Goal: Contribute content: Add original content to the website for others to see

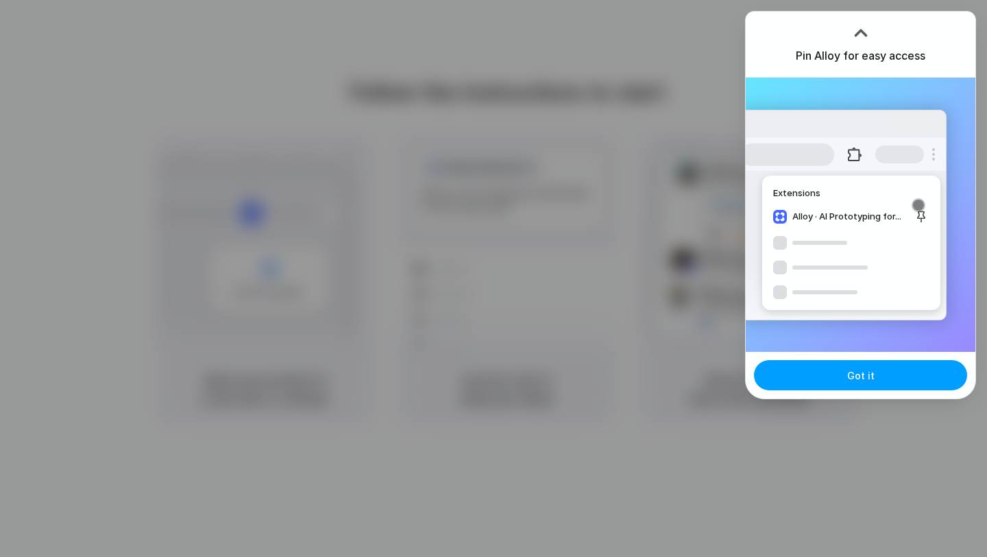
click at [864, 383] on button "Got it" at bounding box center [860, 375] width 213 height 30
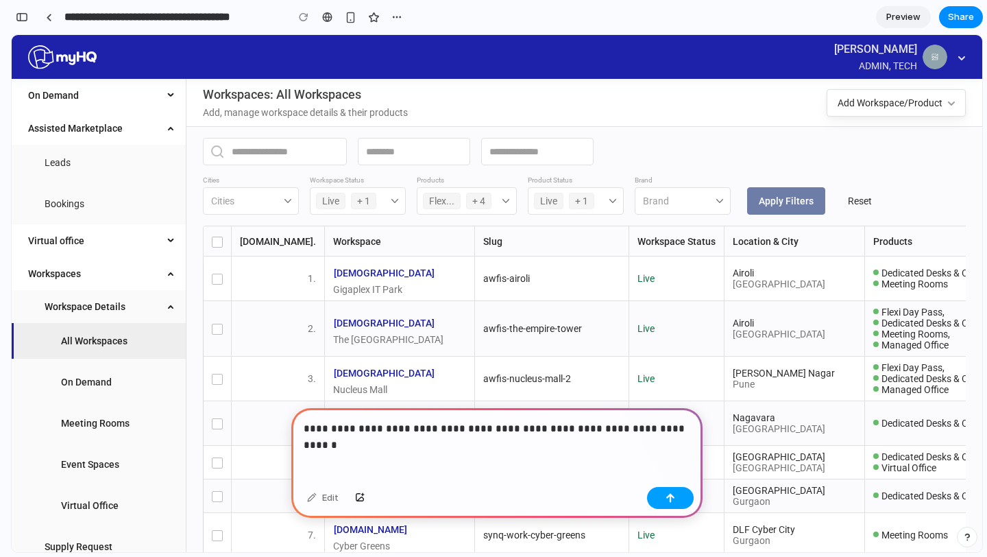
click at [670, 501] on div "button" at bounding box center [671, 498] width 10 height 10
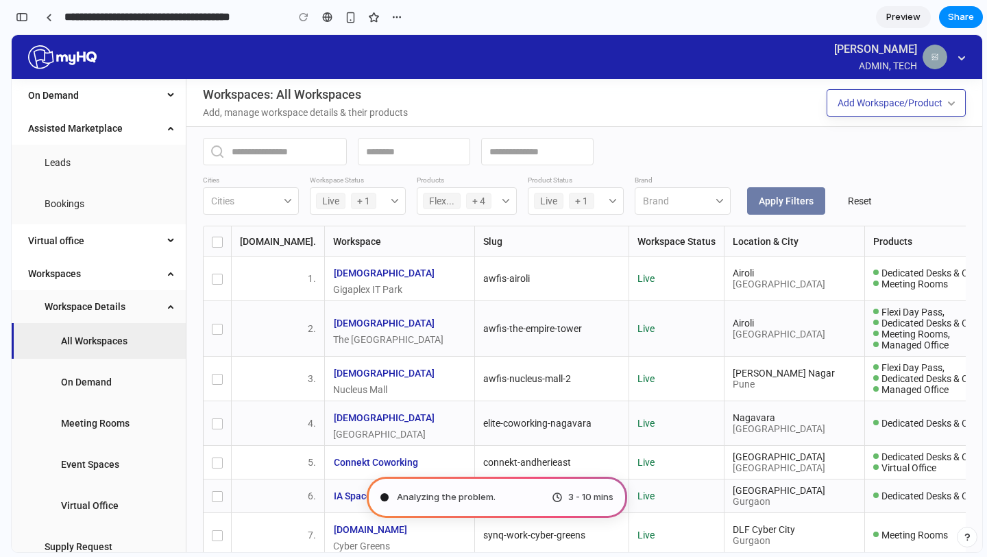
click at [888, 101] on div "Add Workspace/Product" at bounding box center [890, 102] width 105 height 15
click at [933, 108] on div "Add Workspace/Product" at bounding box center [890, 102] width 105 height 15
click at [956, 105] on button "Add Workspace/Product" at bounding box center [896, 102] width 139 height 27
click at [963, 43] on button "Abhishek Gupta ADMIN, TECH" at bounding box center [900, 57] width 132 height 34
click at [963, 58] on icon "button" at bounding box center [962, 58] width 7 height 4
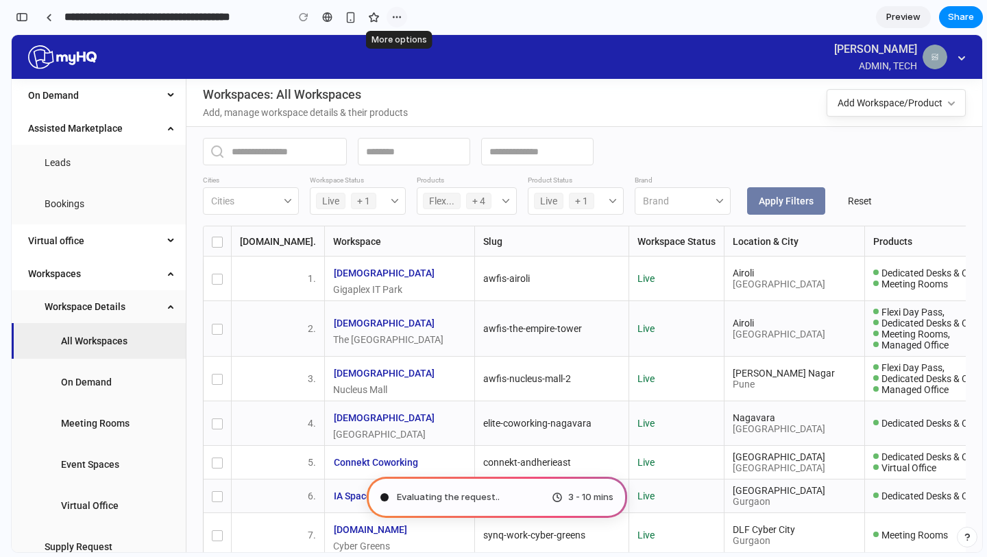
click at [394, 18] on div "button" at bounding box center [397, 17] width 11 height 11
click at [900, 18] on span "Preview" at bounding box center [904, 17] width 34 height 14
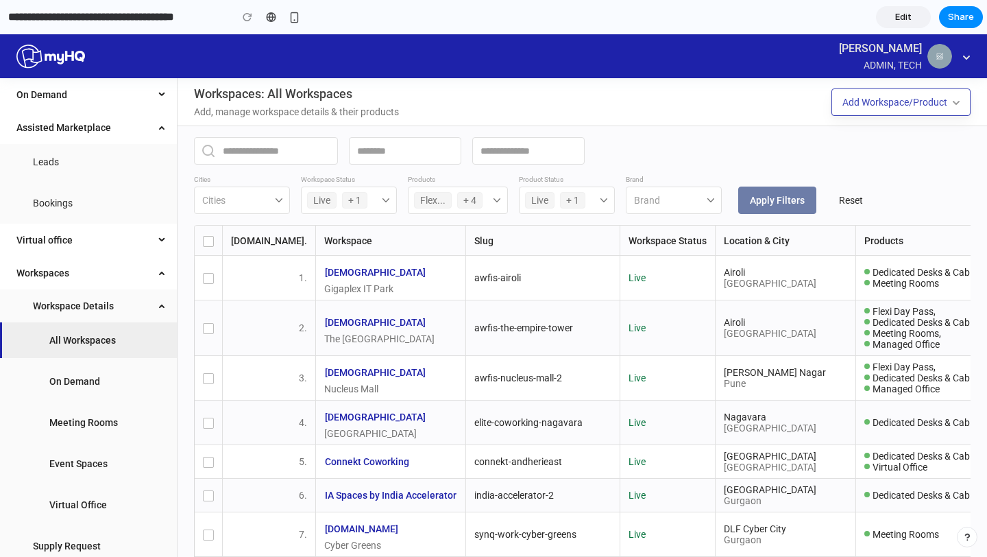
click at [911, 101] on div "Add Workspace/Product" at bounding box center [895, 102] width 105 height 15
click at [909, 16] on span "Edit" at bounding box center [904, 17] width 16 height 14
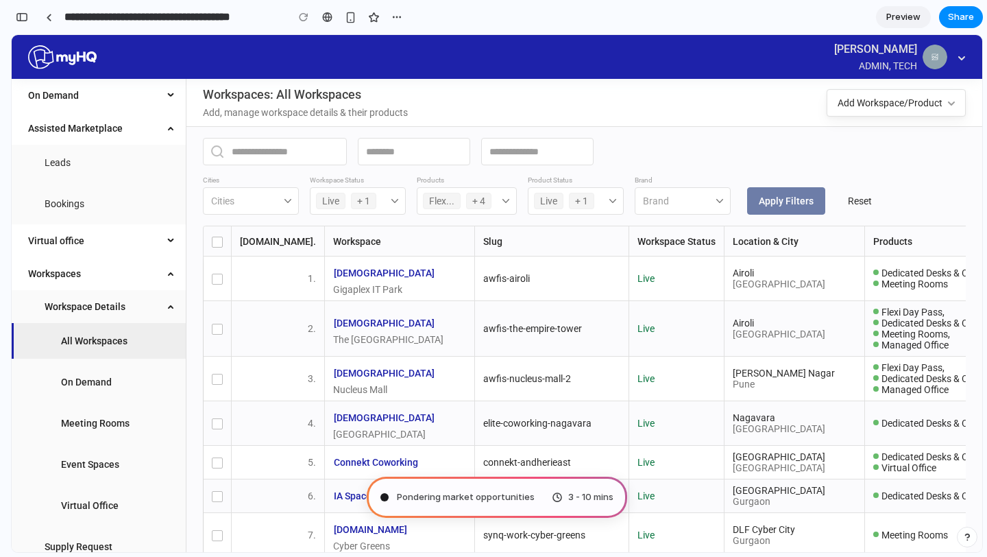
type input "**********"
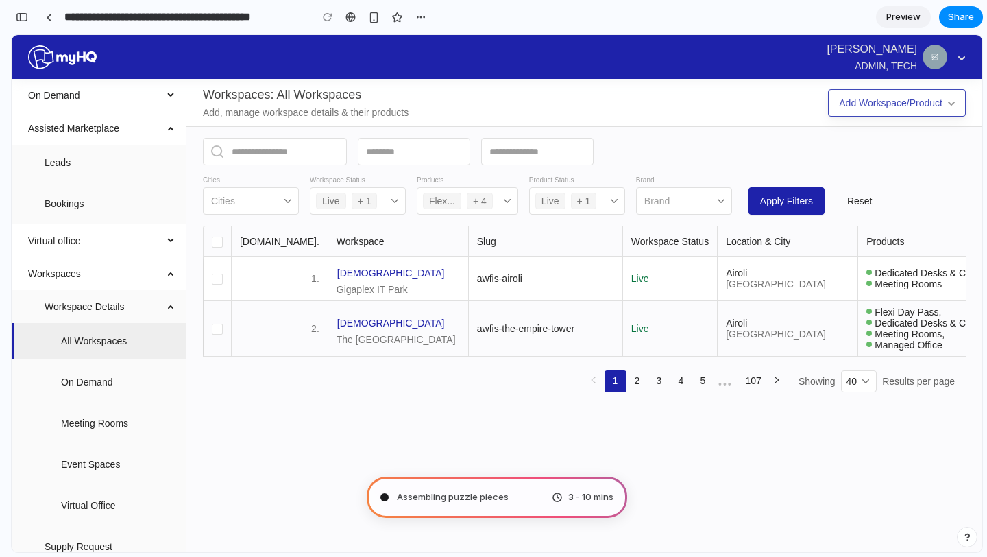
click at [942, 104] on div "Add Workspace/Product" at bounding box center [891, 102] width 104 height 15
click at [905, 104] on div "Add Workspace/Product" at bounding box center [891, 102] width 104 height 15
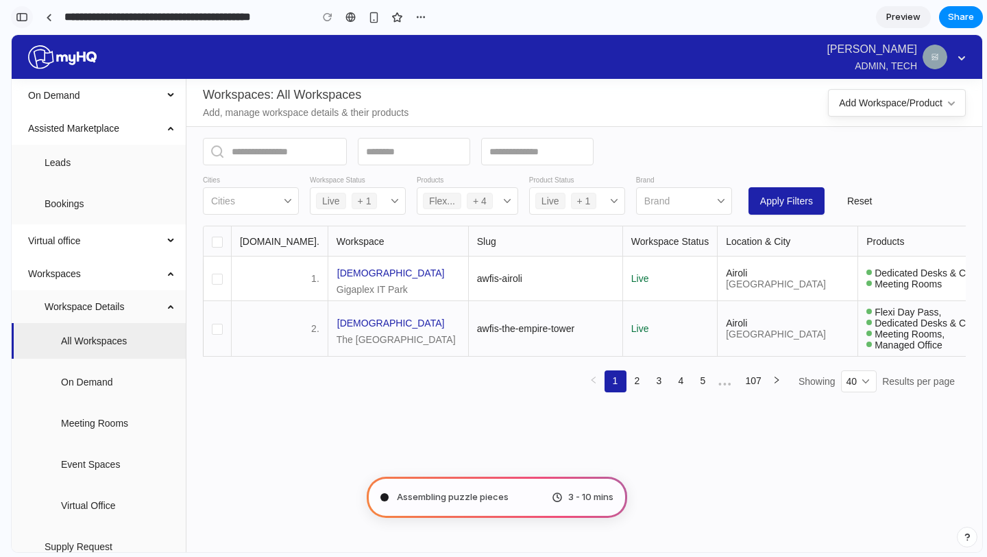
click at [25, 18] on div "button" at bounding box center [22, 17] width 12 height 10
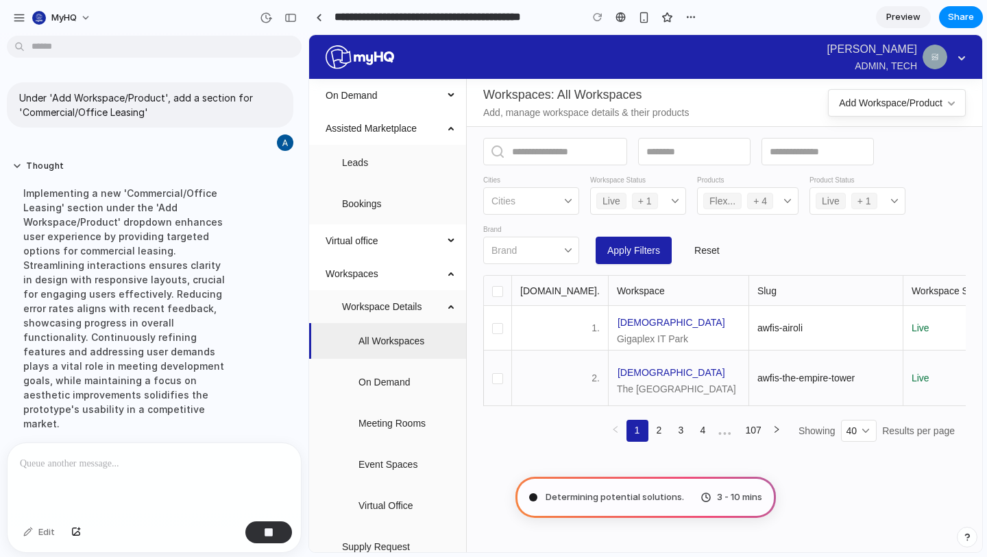
scroll to position [13, 0]
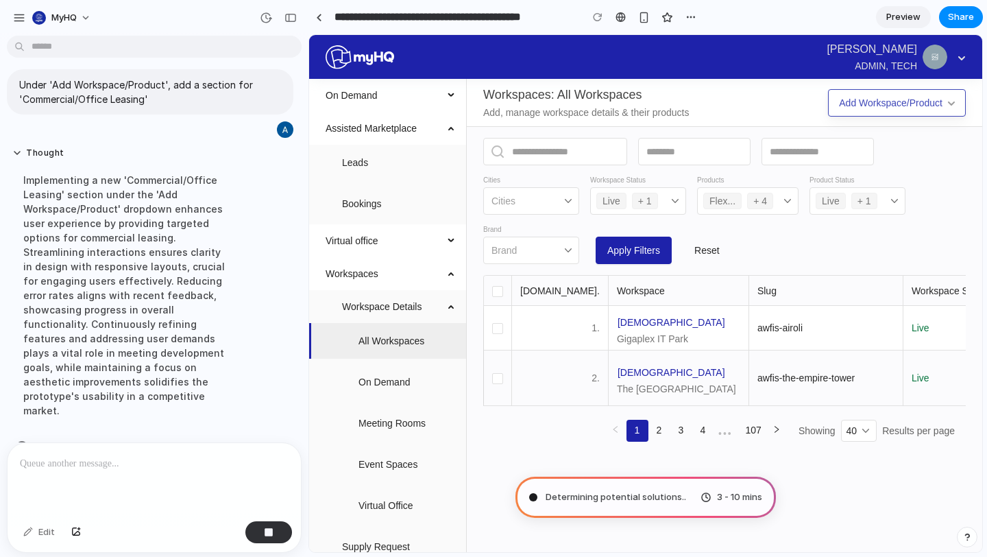
click at [936, 102] on div "Add Workspace/Product" at bounding box center [891, 102] width 104 height 15
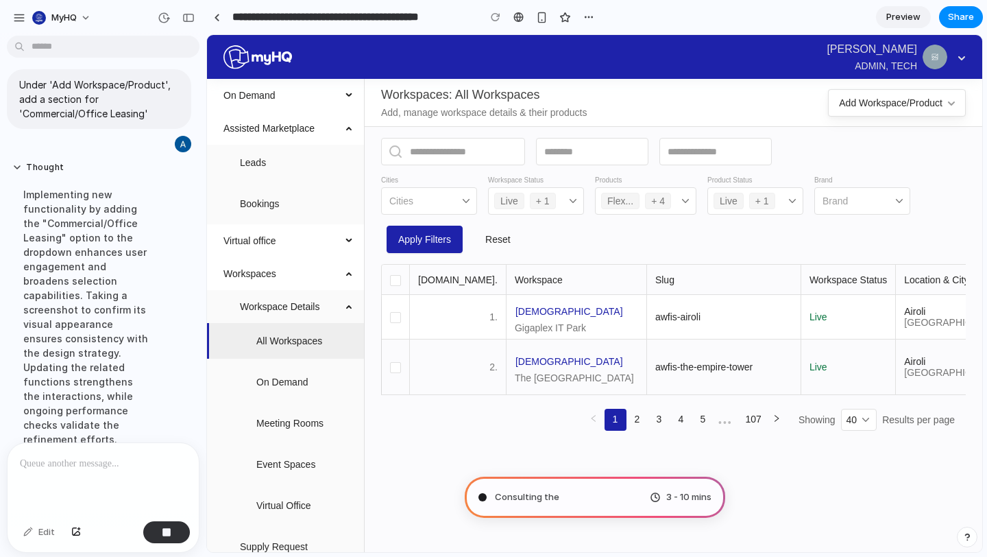
drag, startPoint x: 307, startPoint y: 339, endPoint x: 207, endPoint y: 321, distance: 101.1
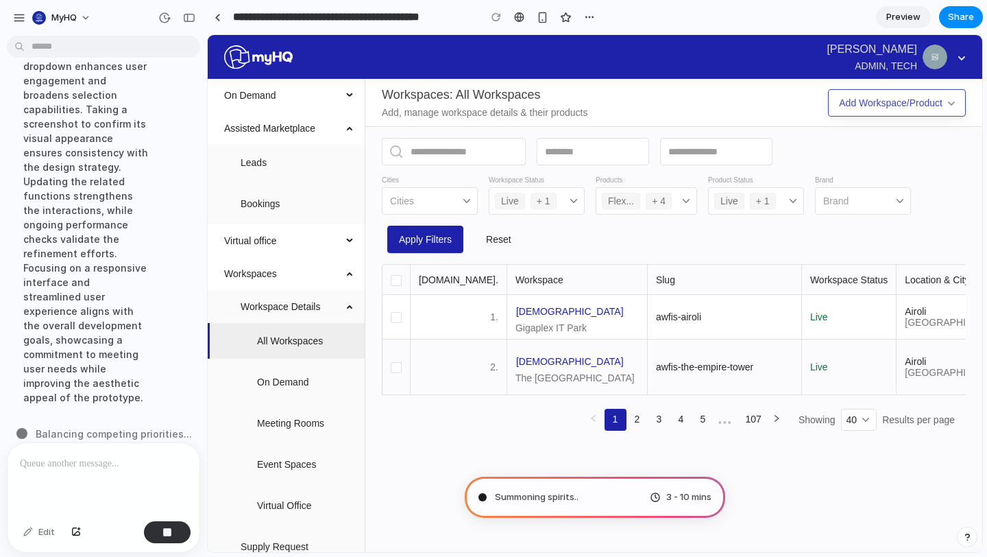
scroll to position [200, 0]
click at [931, 103] on div "Add Workspace/Product" at bounding box center [891, 102] width 104 height 15
click at [712, 70] on header "Abhishek Gupta ADMIN, TECH" at bounding box center [595, 57] width 775 height 44
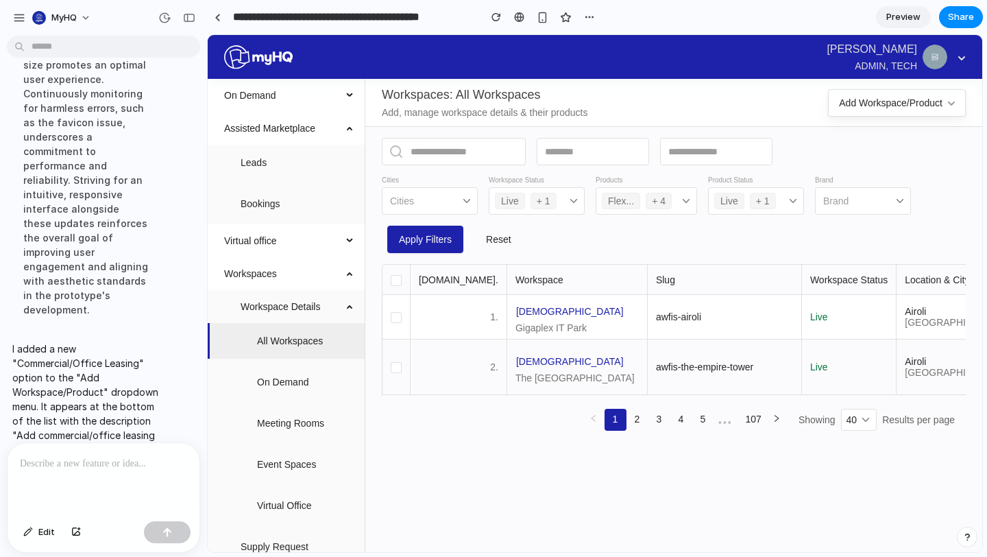
scroll to position [0, 0]
click at [909, 108] on div "Add Workspace/Product" at bounding box center [891, 102] width 104 height 15
click at [902, 19] on span "Preview" at bounding box center [904, 17] width 34 height 14
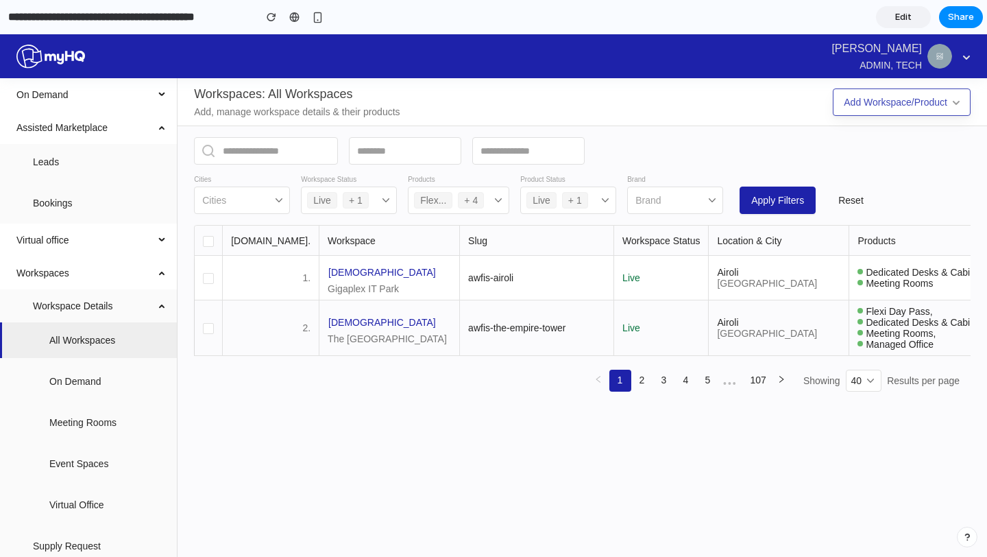
click at [895, 102] on div "Add Workspace/Product" at bounding box center [896, 102] width 104 height 15
click at [907, 20] on span "Edit" at bounding box center [904, 17] width 16 height 14
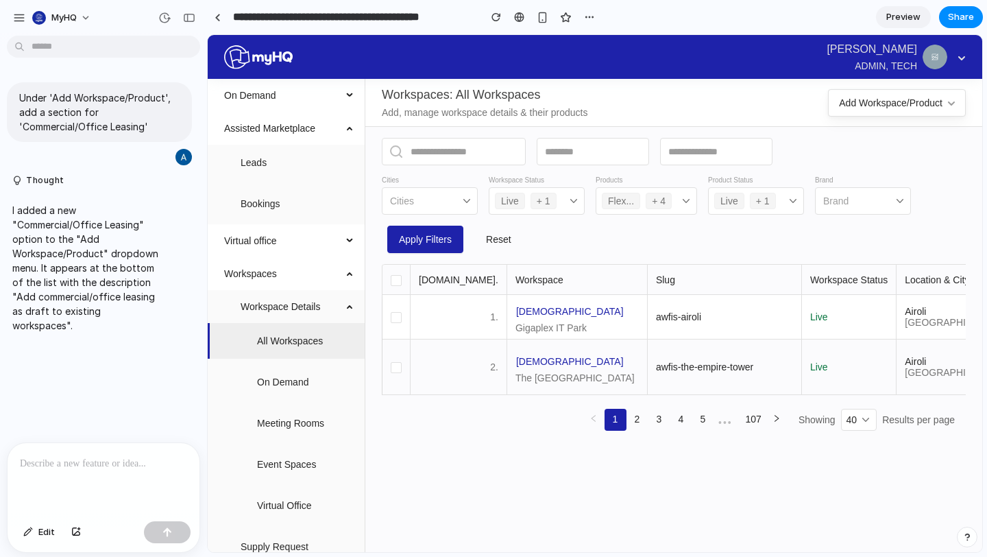
click at [84, 255] on p "I added a new "Commercial/Office Leasing" option to the "Add Workspace/Product"…" at bounding box center [86, 268] width 148 height 130
click at [60, 274] on p "I added a new "Commercial/Office Leasing" option to the "Add Workspace/Product"…" at bounding box center [86, 268] width 148 height 130
drag, startPoint x: 25, startPoint y: 313, endPoint x: 105, endPoint y: 313, distance: 79.5
click at [105, 313] on p "I added a new "Commercial/Office Leasing" option to the "Add Workspace/Product"…" at bounding box center [86, 268] width 148 height 130
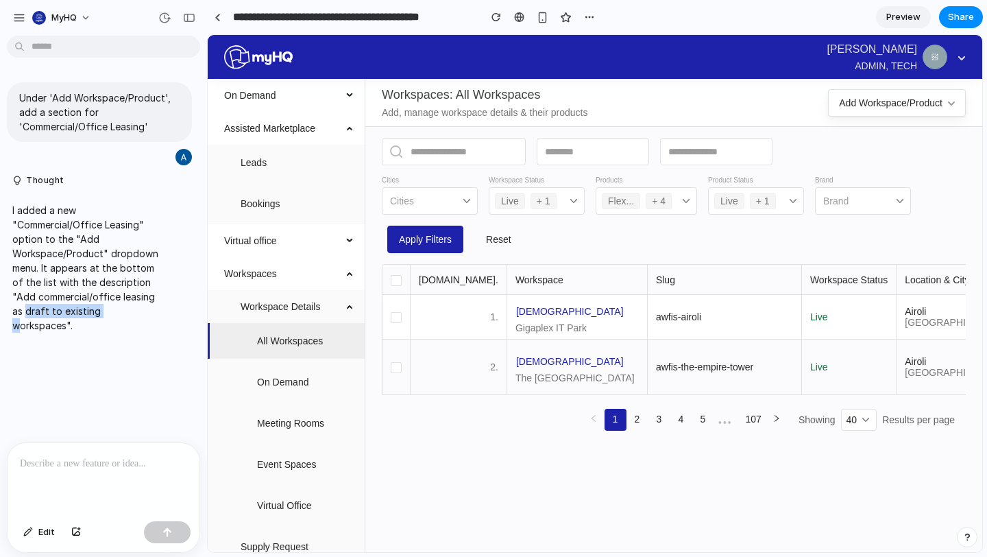
click at [105, 313] on p "I added a new "Commercial/Office Leasing" option to the "Add Workspace/Product"…" at bounding box center [86, 268] width 148 height 130
click at [856, 99] on div "Add Workspace/Product" at bounding box center [891, 102] width 104 height 15
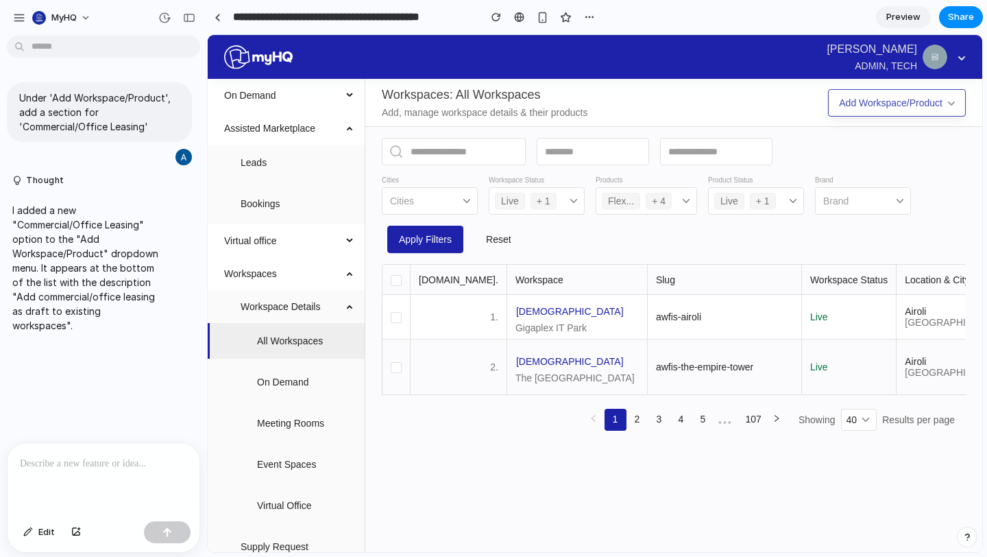
click at [856, 99] on div "Add Workspace/Product" at bounding box center [891, 102] width 104 height 15
click at [963, 22] on span "Share" at bounding box center [961, 17] width 26 height 14
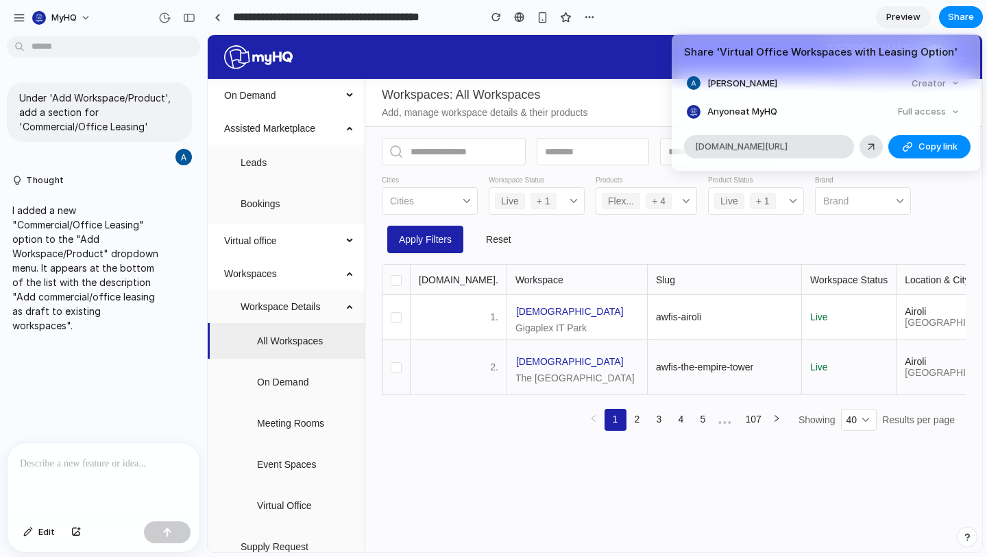
click at [635, 70] on div "Share ' Virtual Office Workspaces with Leasing Option ' Abhishek Gupta Creator …" at bounding box center [493, 278] width 987 height 557
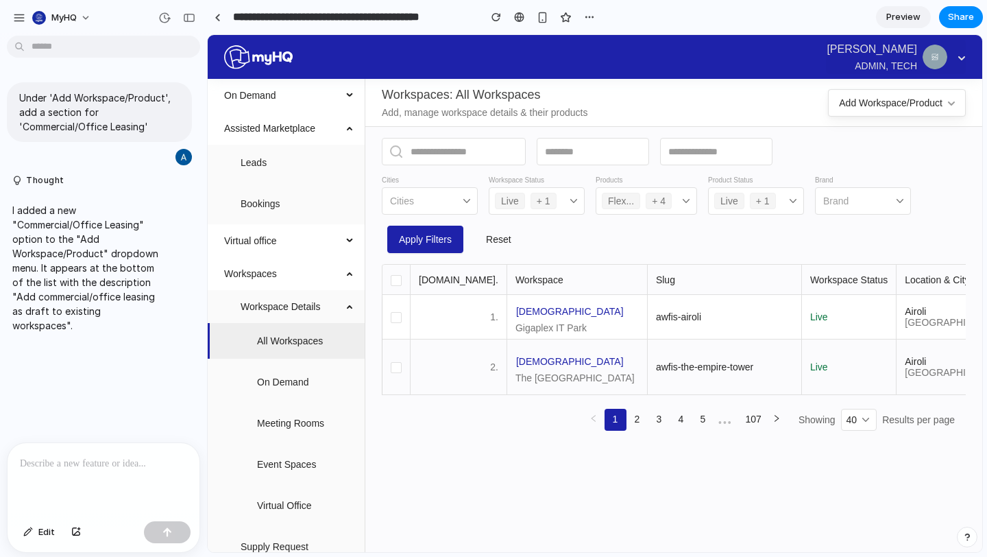
click at [944, 64] on div "button" at bounding box center [935, 57] width 25 height 25
click at [500, 240] on span "Reset" at bounding box center [498, 239] width 25 height 15
drag, startPoint x: 208, startPoint y: 335, endPoint x: 100, endPoint y: 333, distance: 107.7
click at [100, 333] on div "**********" at bounding box center [493, 278] width 987 height 557
click at [190, 18] on div "button" at bounding box center [189, 18] width 12 height 10
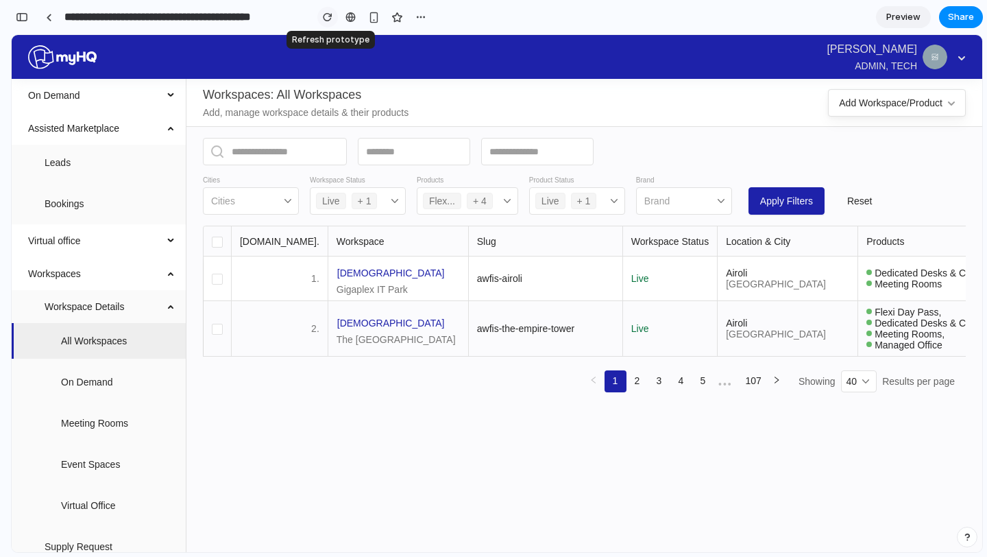
click at [324, 19] on div "button" at bounding box center [328, 17] width 10 height 10
click at [894, 99] on div "Add Workspace/Product" at bounding box center [891, 102] width 104 height 15
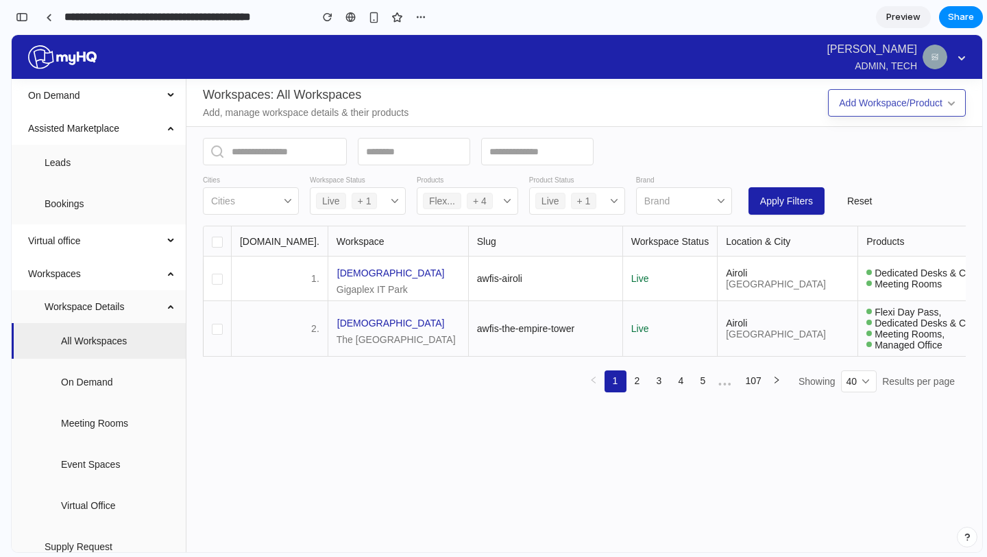
click at [961, 106] on button "Add Workspace/Product" at bounding box center [897, 102] width 138 height 27
click at [948, 49] on div "Abhishek Gupta ADMIN, TECH" at bounding box center [890, 56] width 126 height 32
click at [911, 96] on div "Add Workspace/Product" at bounding box center [891, 102] width 104 height 15
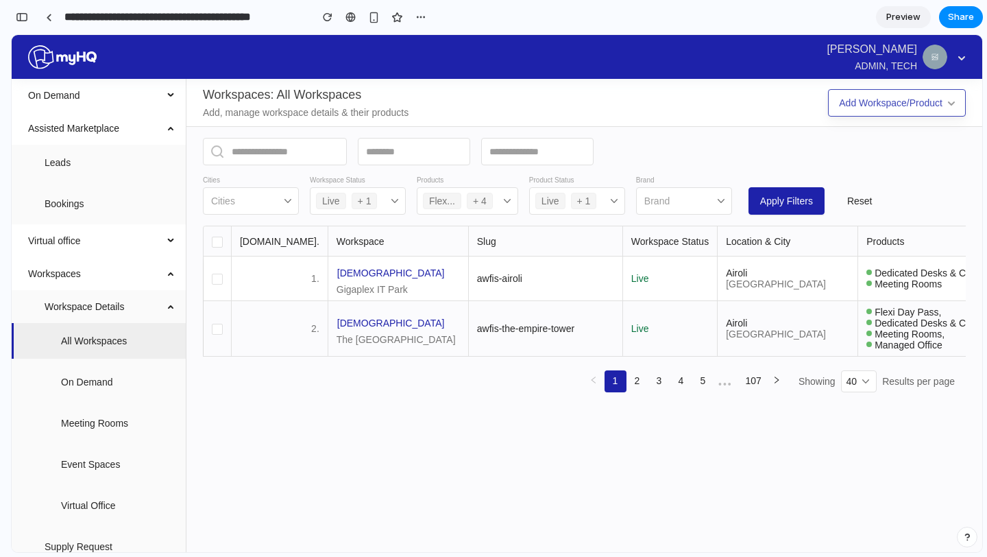
click at [911, 96] on div "Add Workspace/Product" at bounding box center [891, 102] width 104 height 15
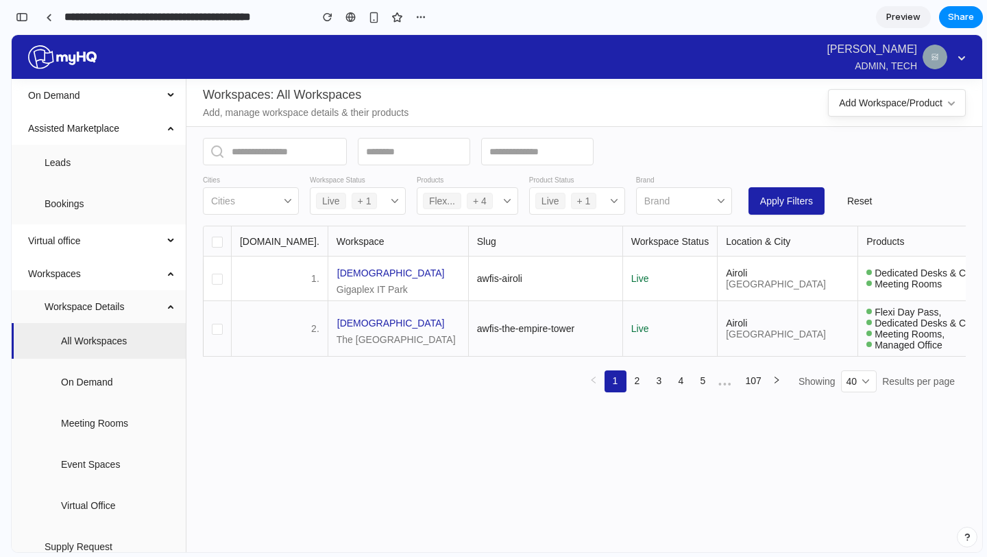
click at [110, 391] on span "On Demand" at bounding box center [118, 382] width 114 height 38
click at [120, 332] on span "All Workspaces" at bounding box center [118, 341] width 114 height 38
click at [120, 304] on span "Workspace Details" at bounding box center [104, 306] width 119 height 38
click at [423, 19] on div "button" at bounding box center [421, 17] width 11 height 11
click at [595, 84] on div "Duplicate Delete" at bounding box center [493, 278] width 987 height 557
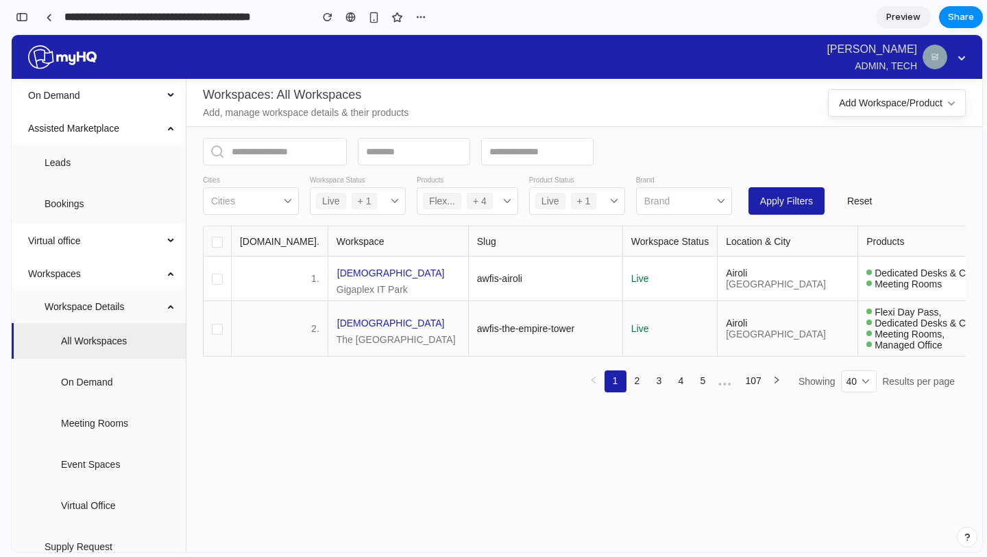
click at [915, 21] on span "Preview" at bounding box center [904, 17] width 34 height 14
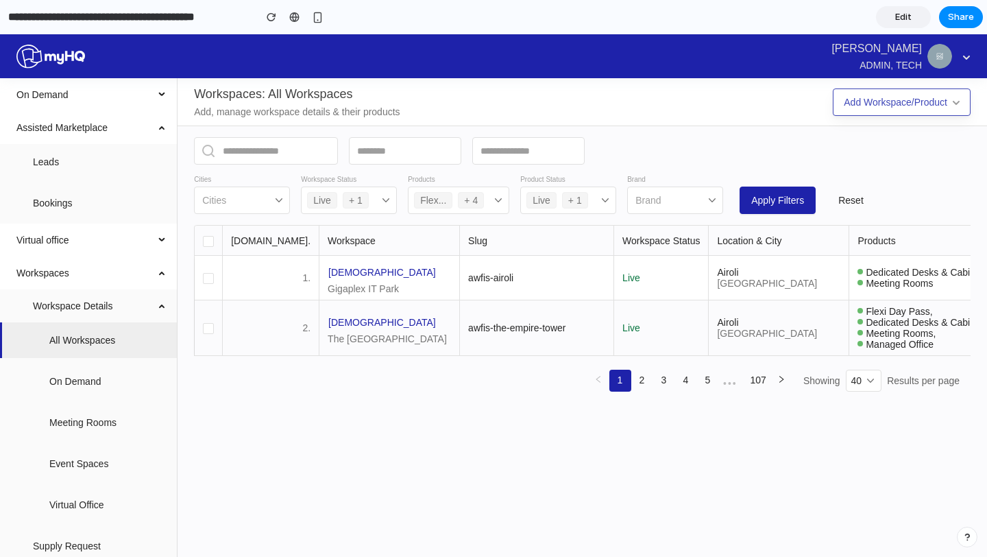
click at [890, 111] on button "Add Workspace/Product" at bounding box center [902, 101] width 138 height 27
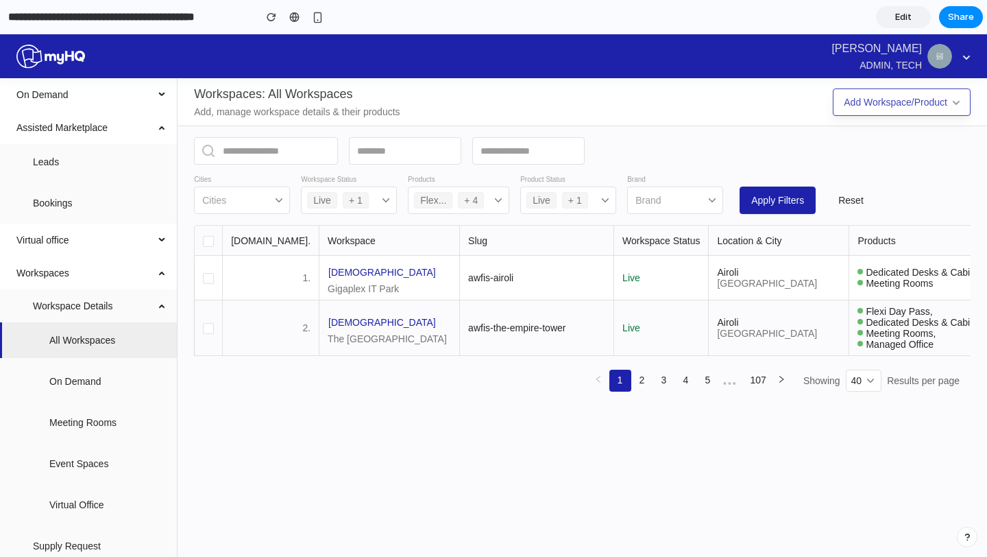
click at [890, 111] on button "Add Workspace/Product" at bounding box center [902, 101] width 138 height 27
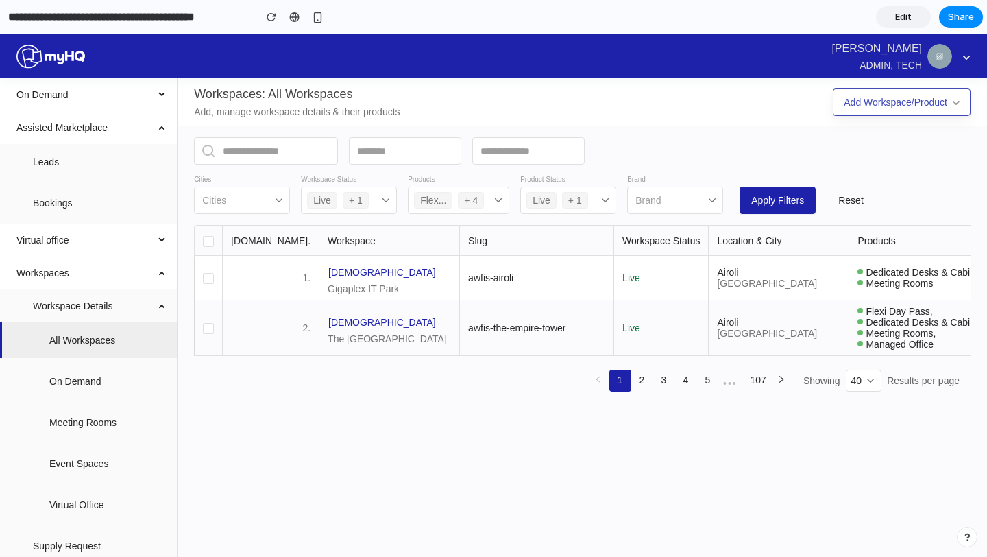
click at [890, 111] on button "Add Workspace/Product" at bounding box center [902, 101] width 138 height 27
click at [904, 14] on span "Edit" at bounding box center [904, 17] width 16 height 14
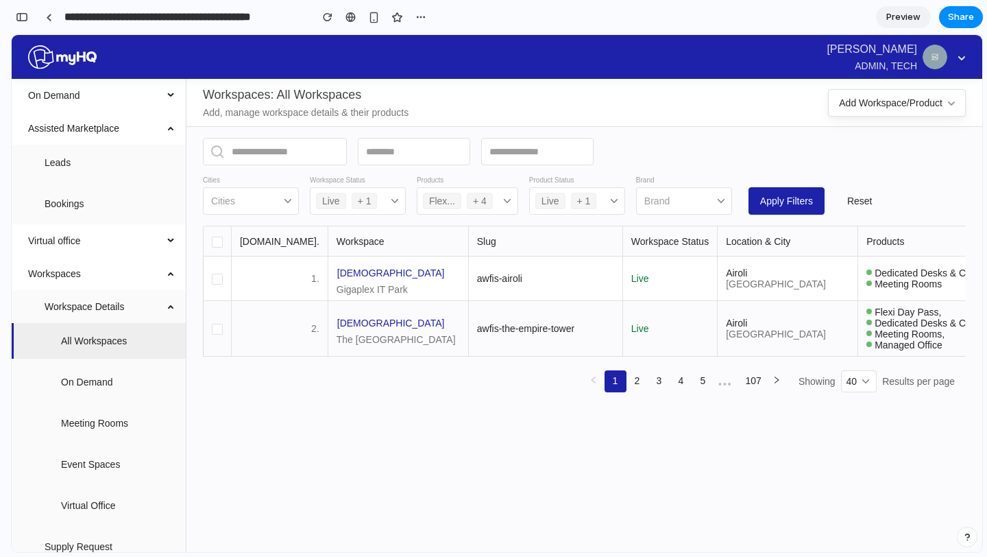
scroll to position [0, 12]
click at [876, 103] on div "Add Workspace/Product" at bounding box center [891, 102] width 104 height 15
click at [951, 32] on section "**********" at bounding box center [497, 17] width 972 height 34
click at [958, 19] on span "Share" at bounding box center [961, 17] width 26 height 14
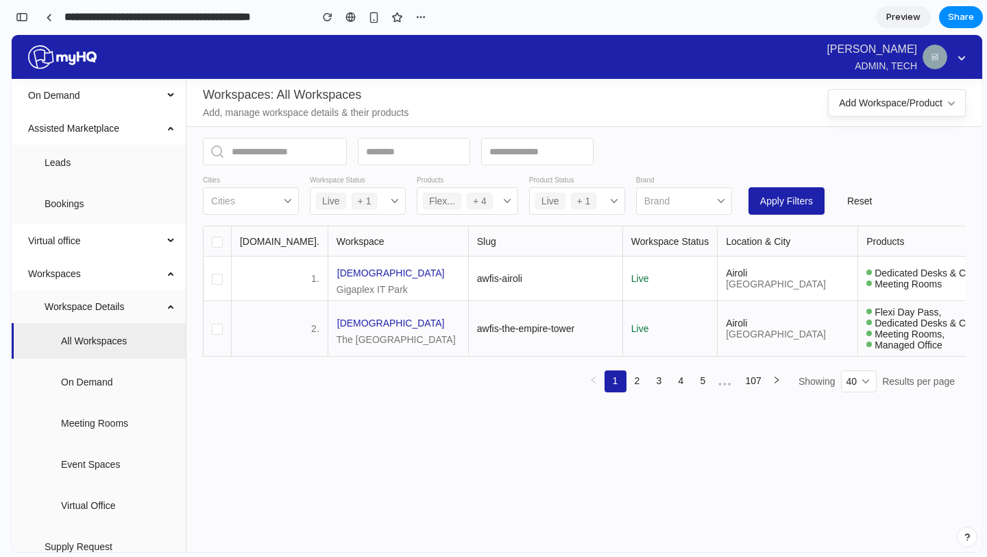
click at [550, 88] on div "Share ' Virtual Office Workspaces with Leasing Option ' Abhishek Gupta Creator …" at bounding box center [493, 278] width 987 height 557
click at [49, 14] on div at bounding box center [49, 18] width 6 height 8
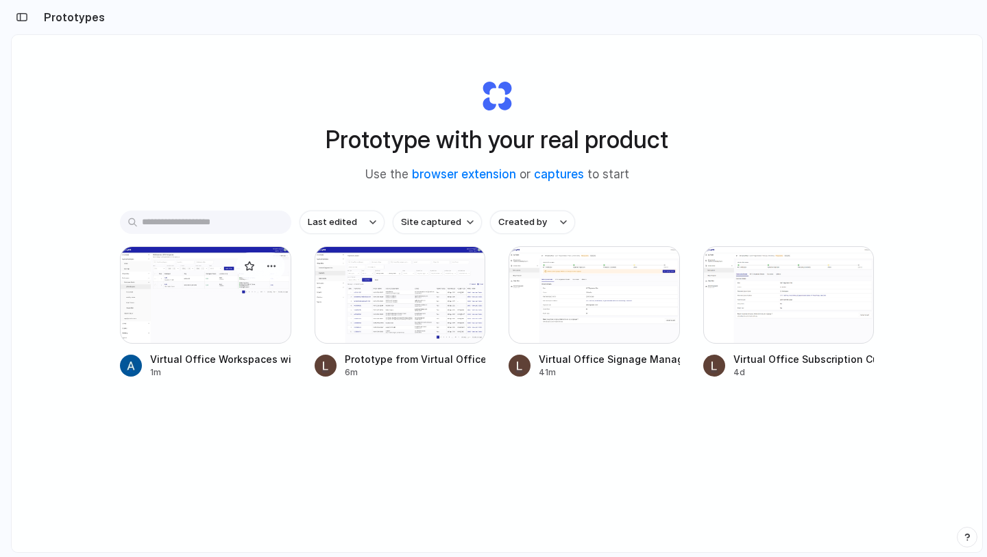
click at [213, 289] on div at bounding box center [205, 294] width 171 height 97
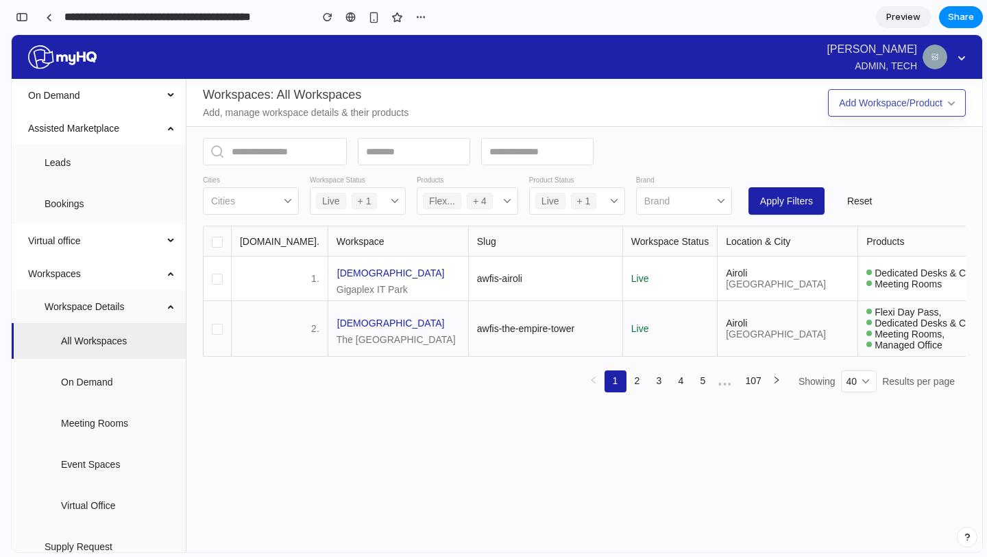
click at [906, 92] on button "Add Workspace/Product" at bounding box center [897, 102] width 138 height 27
click at [25, 20] on div "button" at bounding box center [22, 17] width 12 height 10
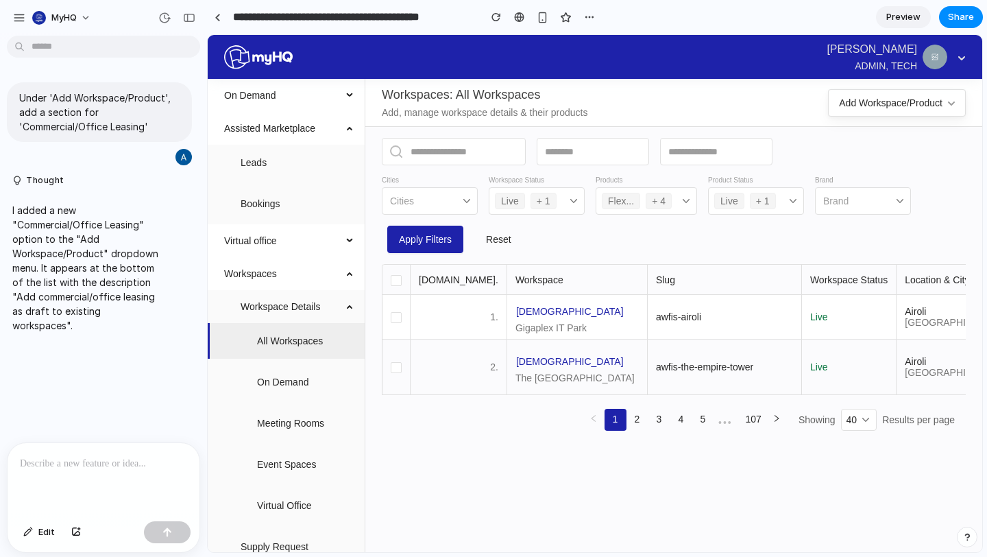
click at [47, 470] on p at bounding box center [103, 463] width 167 height 16
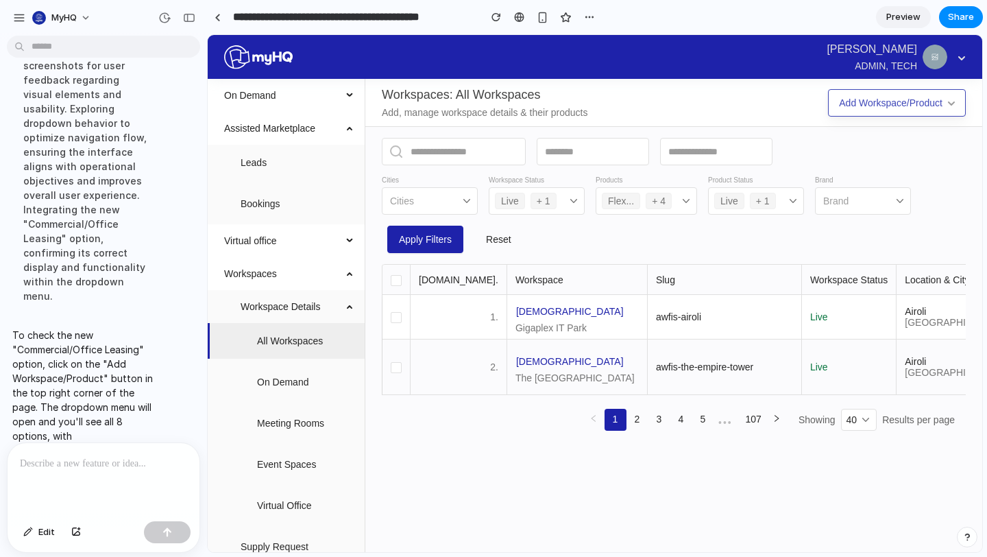
click at [907, 107] on div "Add Workspace/Product" at bounding box center [891, 102] width 104 height 15
click at [961, 100] on button "Add Workspace/Product" at bounding box center [897, 102] width 138 height 27
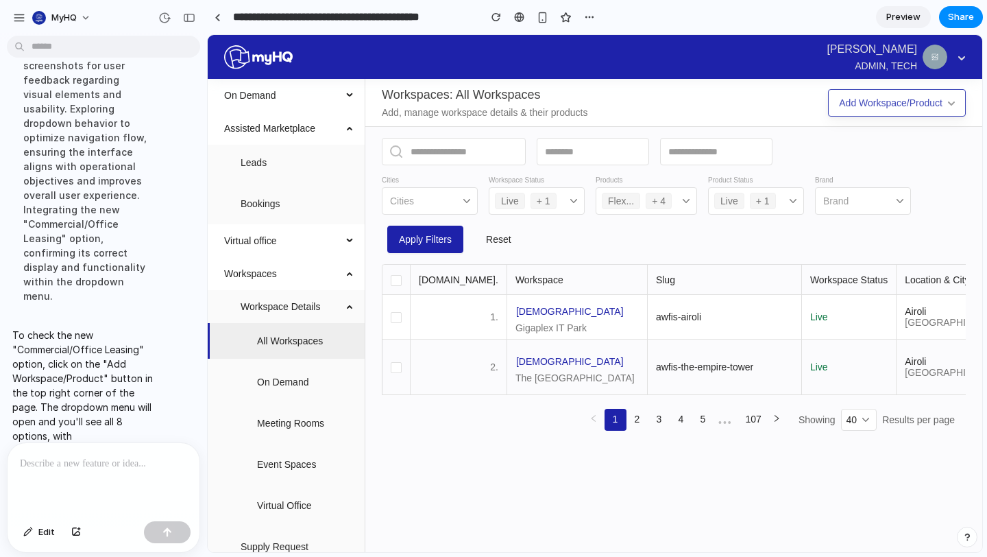
click at [961, 100] on button "Add Workspace/Product" at bounding box center [897, 102] width 138 height 27
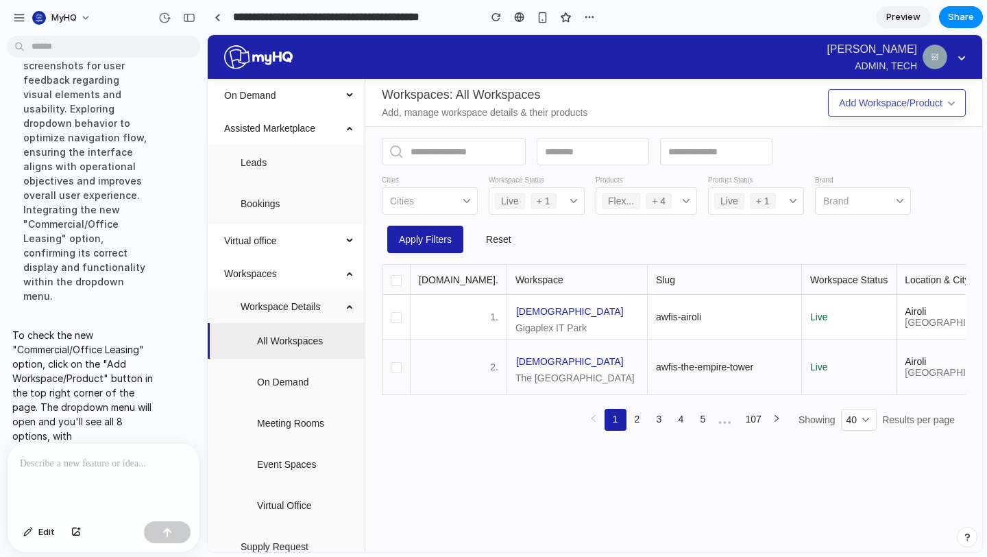
click at [961, 100] on button "Add Workspace/Product" at bounding box center [897, 102] width 138 height 27
click at [93, 470] on p at bounding box center [103, 463] width 167 height 16
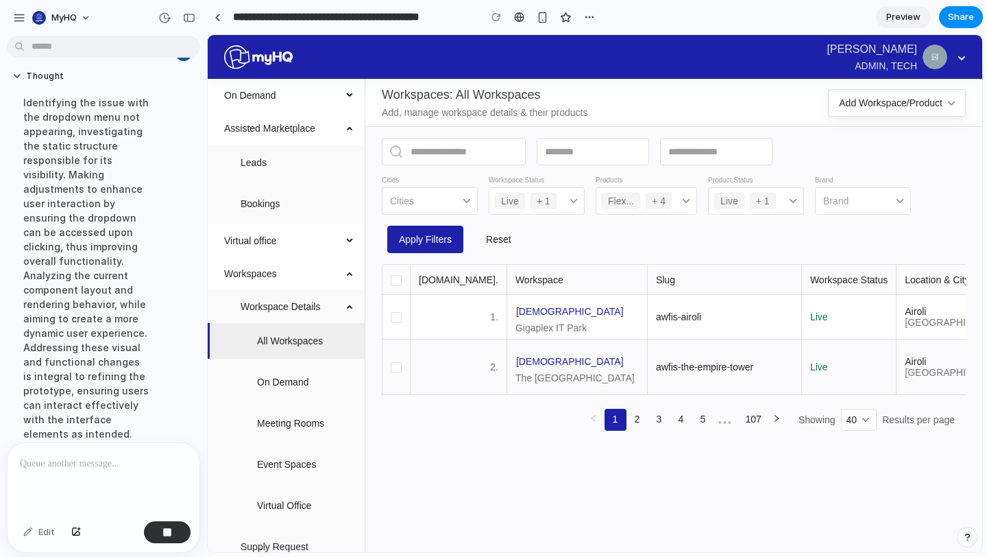
scroll to position [652, 0]
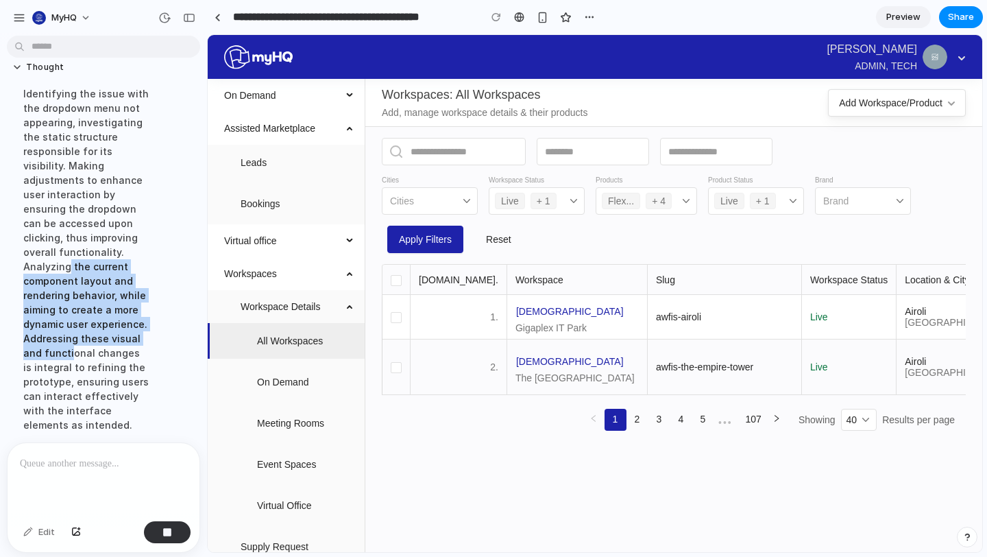
drag, startPoint x: 67, startPoint y: 228, endPoint x: 69, endPoint y: 303, distance: 75.5
click at [69, 303] on div "Identifying the issue with the dropdown menu not appearing, investigating the s…" at bounding box center [86, 259] width 148 height 362
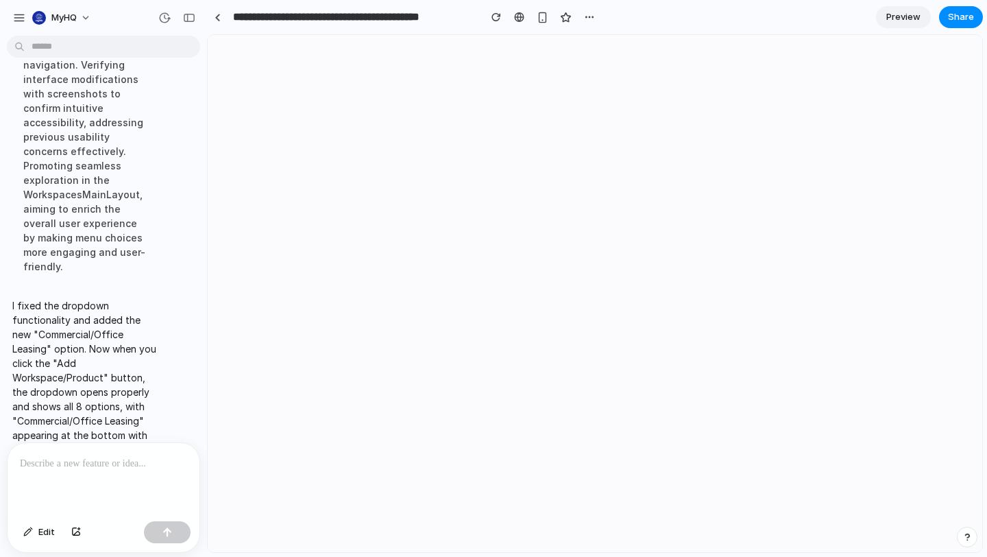
scroll to position [0, 0]
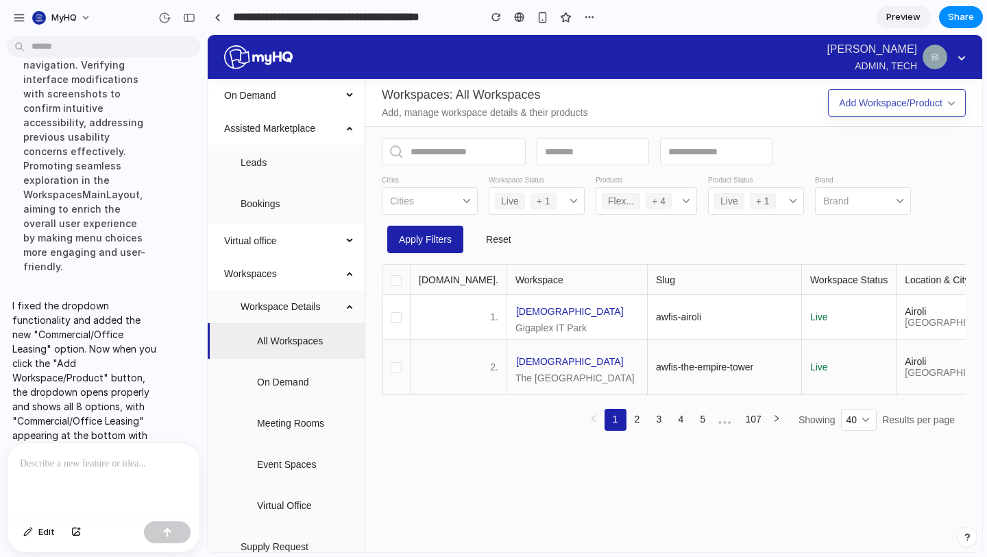
click at [909, 100] on div "Add Workspace/Product" at bounding box center [891, 102] width 104 height 15
click at [952, 105] on span "button" at bounding box center [951, 102] width 7 height 15
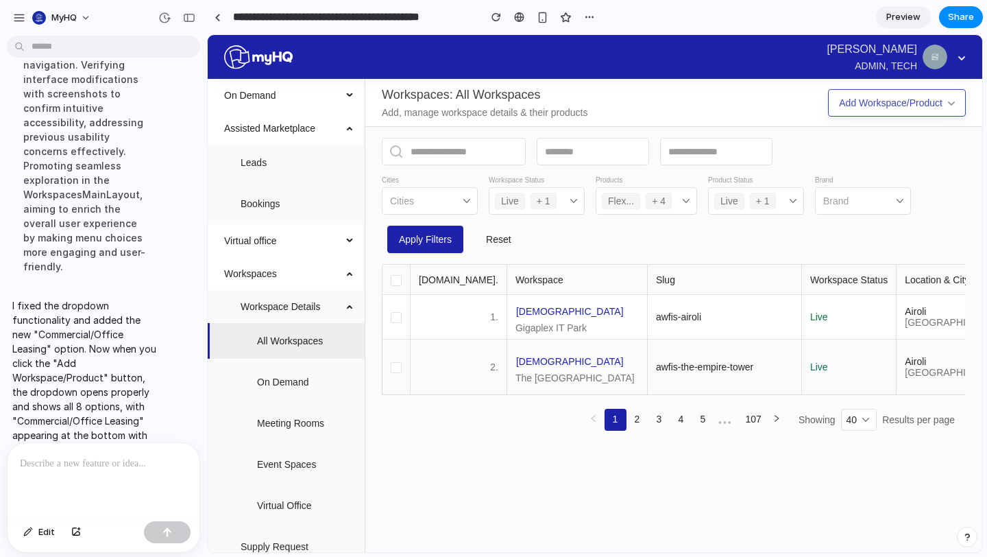
click at [952, 105] on span "button" at bounding box center [951, 102] width 7 height 15
click at [423, 241] on span "Apply Filters" at bounding box center [425, 239] width 53 height 15
click at [453, 194] on div "Cities" at bounding box center [430, 200] width 96 height 27
click at [62, 467] on p at bounding box center [103, 463] width 167 height 16
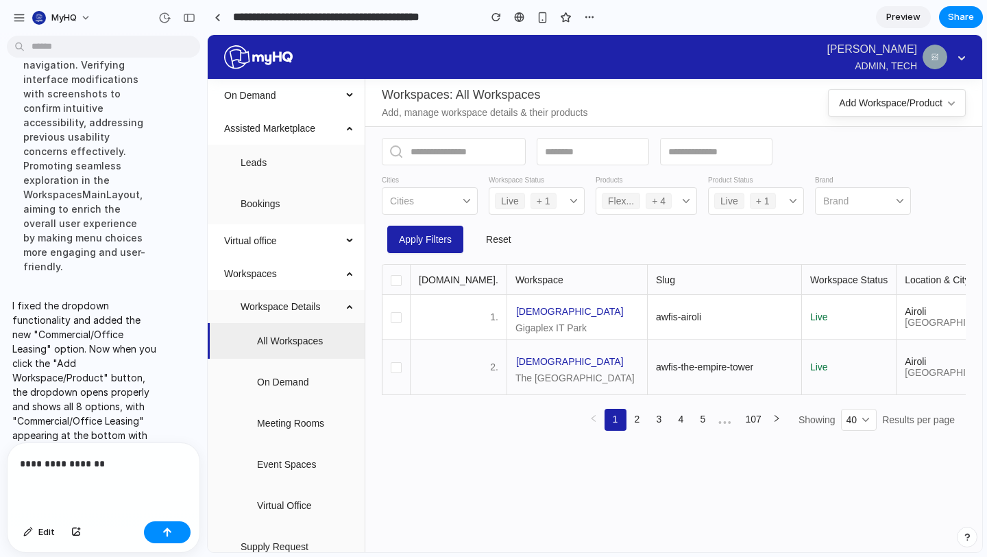
scroll to position [966, 0]
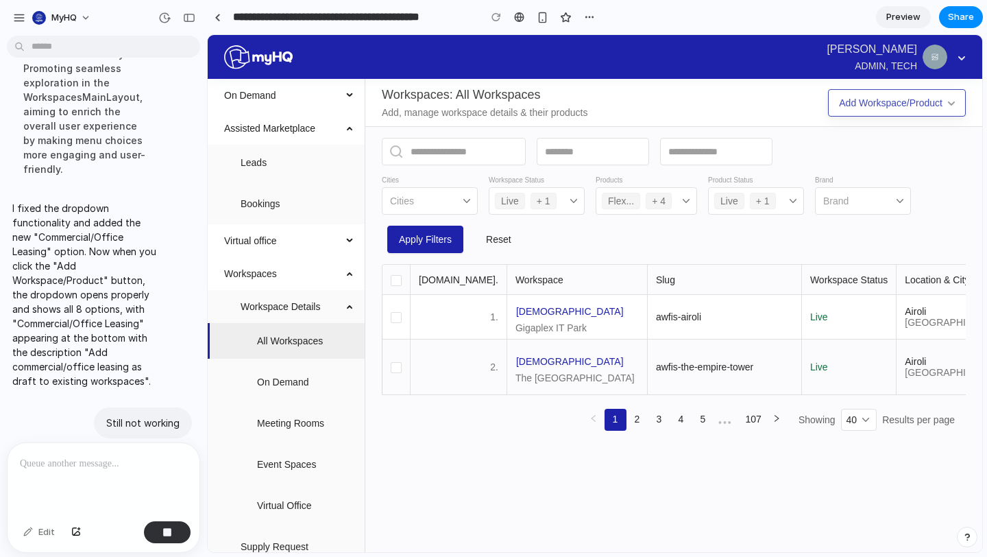
click at [914, 104] on div "Add Workspace/Product" at bounding box center [891, 102] width 104 height 15
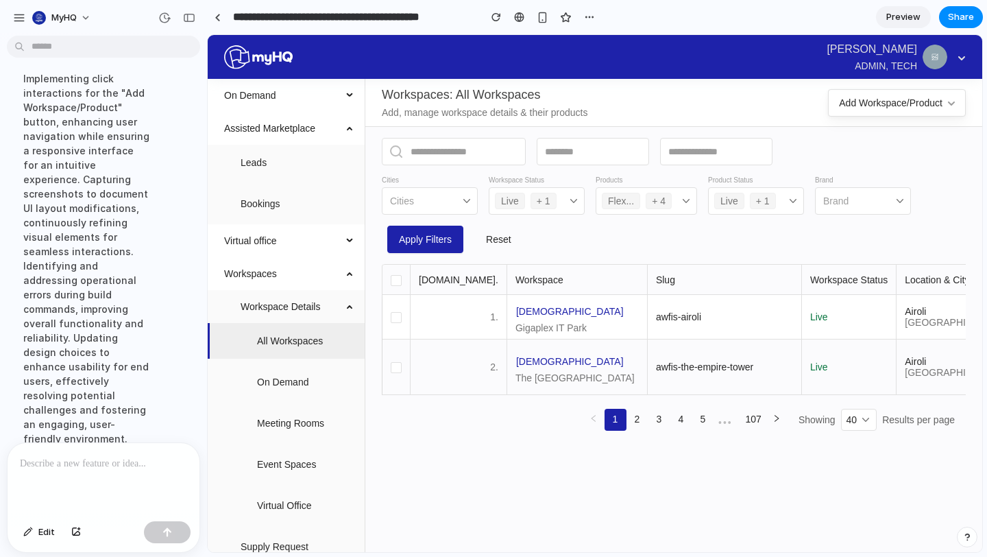
scroll to position [1123, 0]
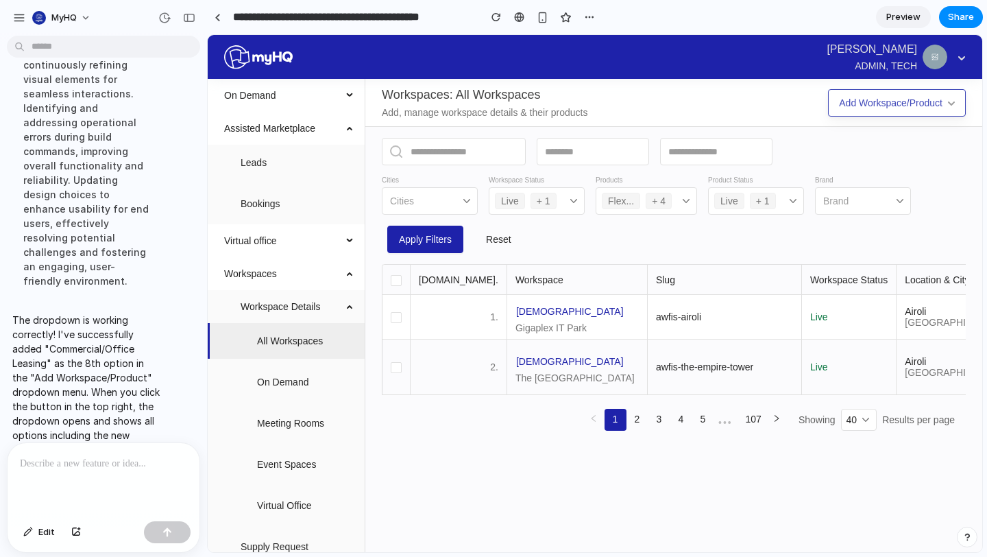
click at [944, 105] on button "Add Workspace/Product" at bounding box center [897, 102] width 138 height 27
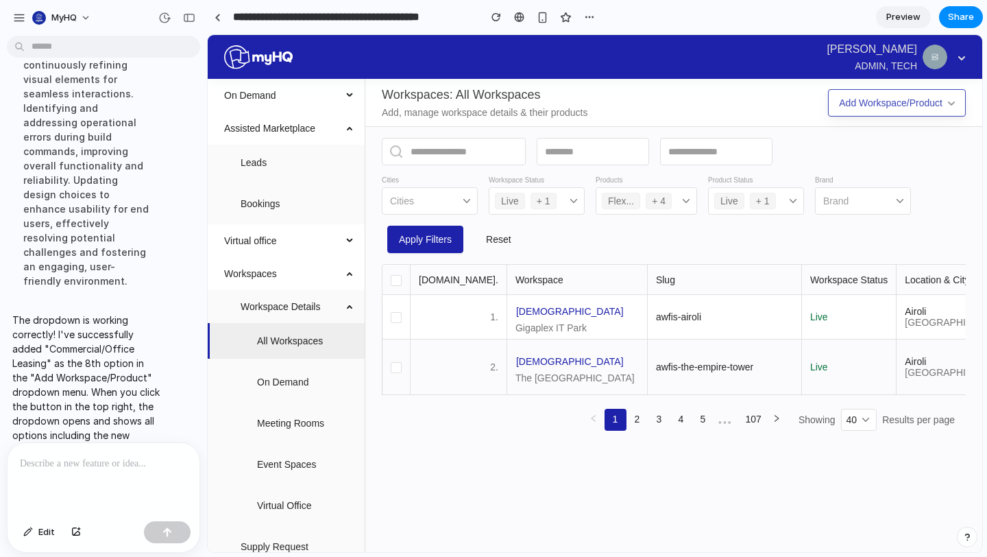
click at [944, 105] on button "Add Workspace/Product" at bounding box center [897, 102] width 138 height 27
click at [952, 101] on icon "button" at bounding box center [951, 103] width 7 height 4
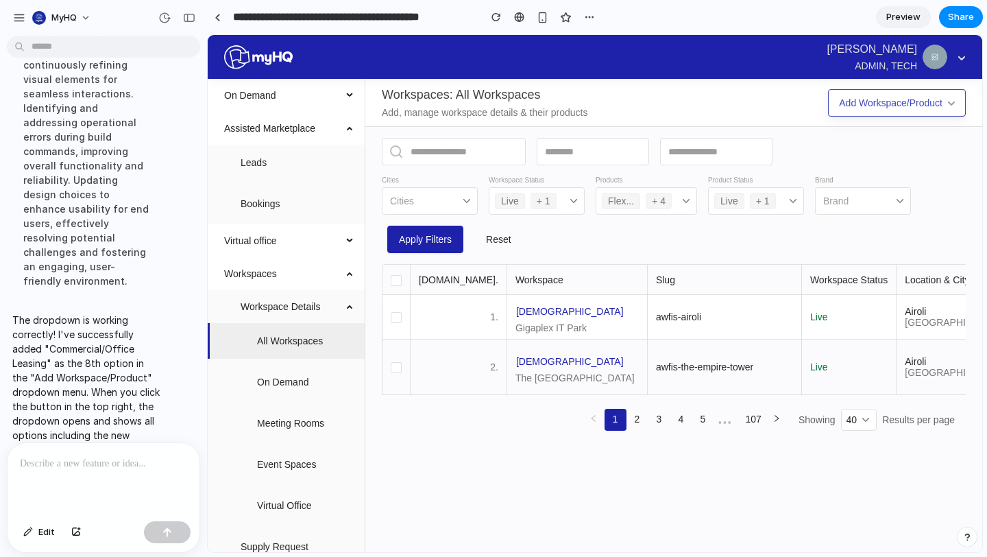
click at [952, 101] on icon "button" at bounding box center [951, 103] width 7 height 4
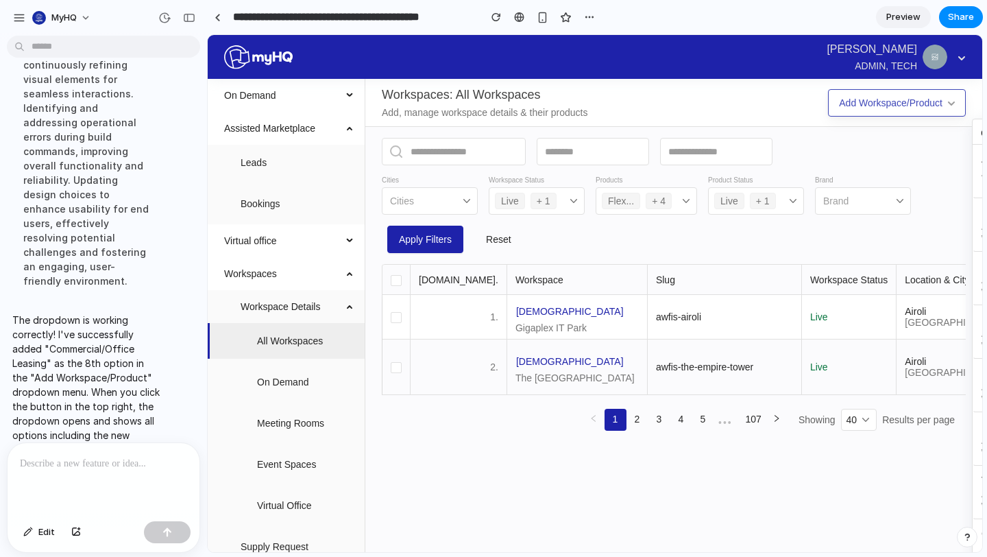
click at [952, 101] on icon "button" at bounding box center [951, 103] width 7 height 4
click at [774, 102] on div "Workspaces: All Workspaces" at bounding box center [605, 94] width 446 height 19
click at [872, 103] on div "Add Workspace/Product" at bounding box center [891, 102] width 104 height 15
click at [744, 98] on div "Workspaces: All Workspaces" at bounding box center [605, 94] width 446 height 19
